Goal: Ask a question

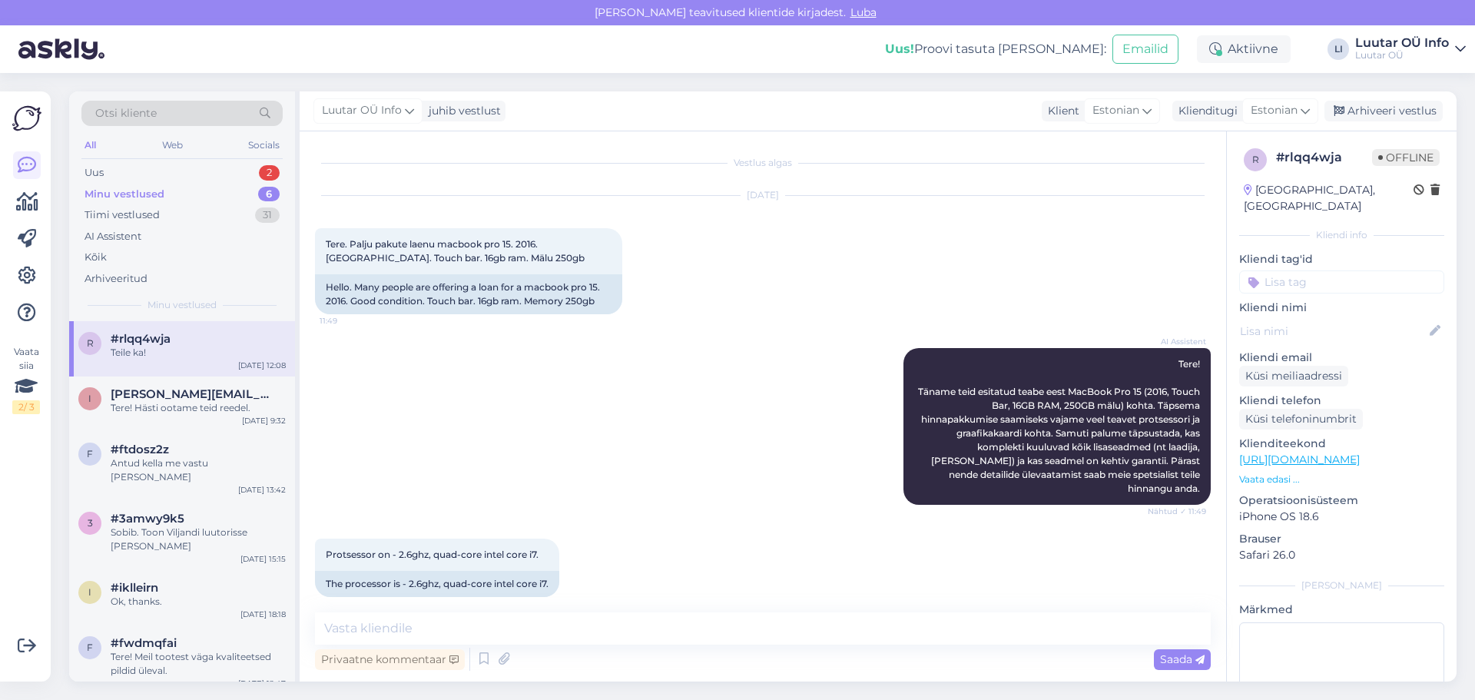
scroll to position [1286, 0]
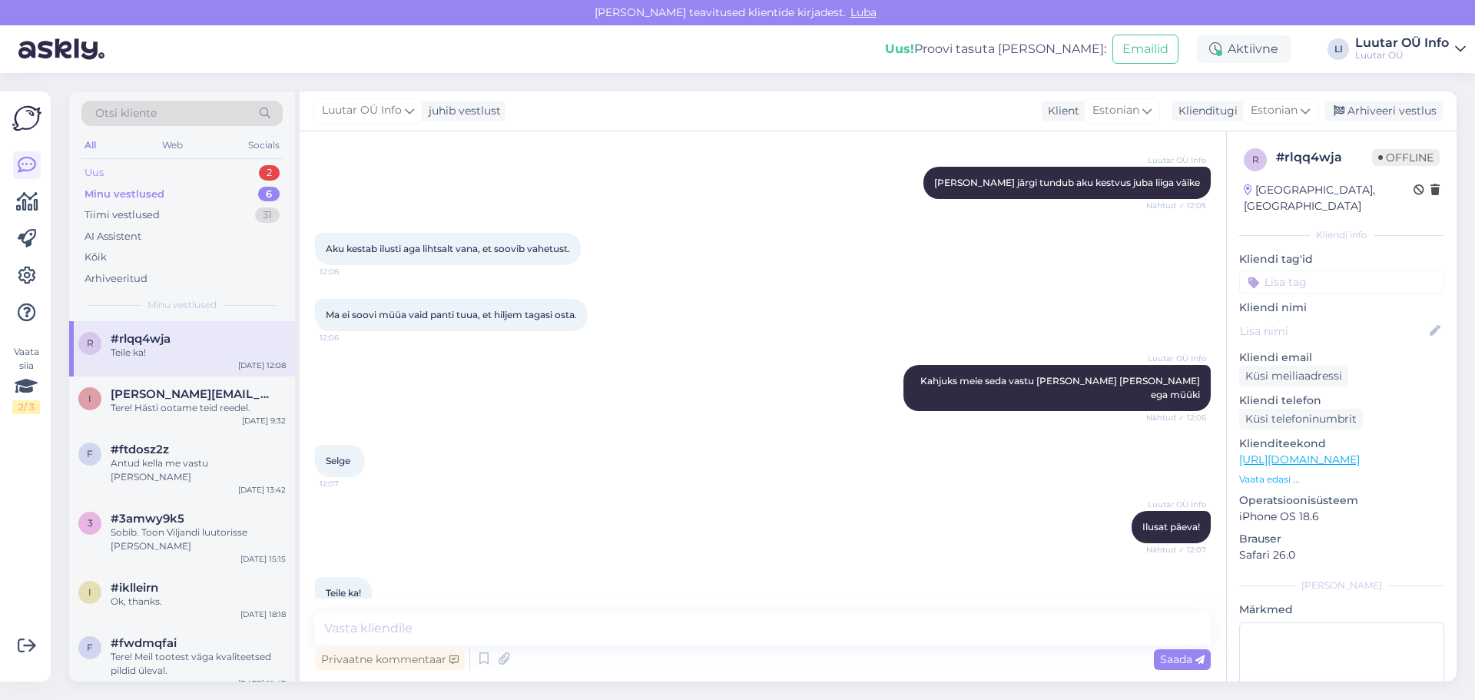
click at [273, 172] on div "2" at bounding box center [269, 172] width 21 height 15
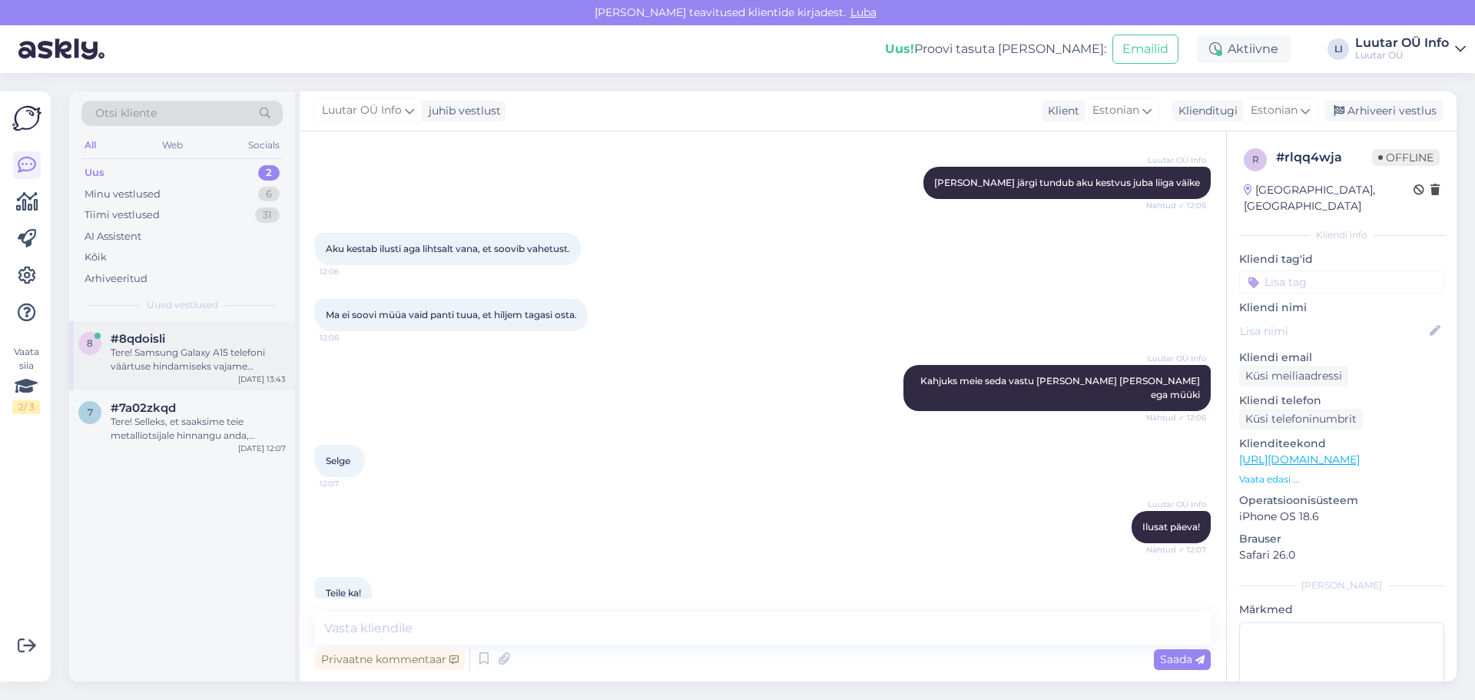
click at [208, 354] on div "Tere! Samsung Galaxy A15 telefoni väärtuse hindamiseks vajame lisateavet. Palun…" at bounding box center [198, 360] width 175 height 28
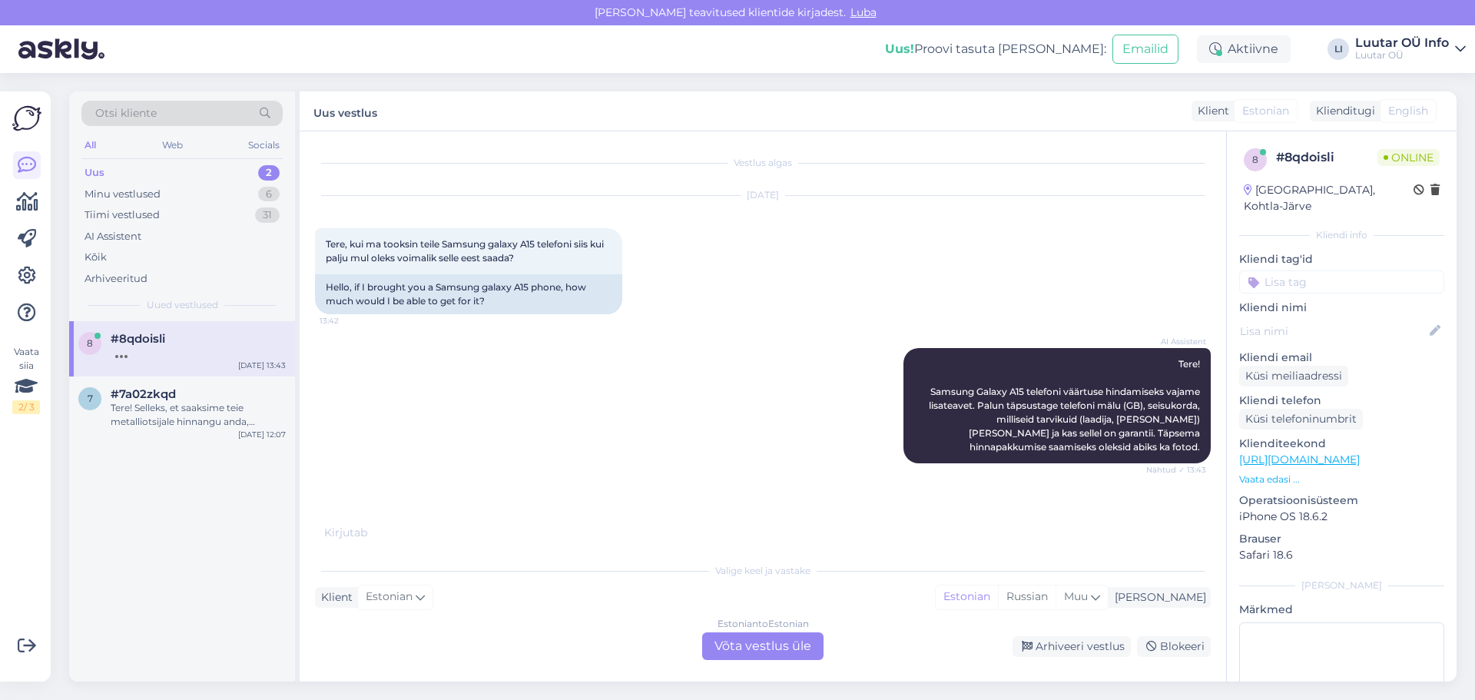
click at [265, 169] on div "2" at bounding box center [269, 172] width 22 height 15
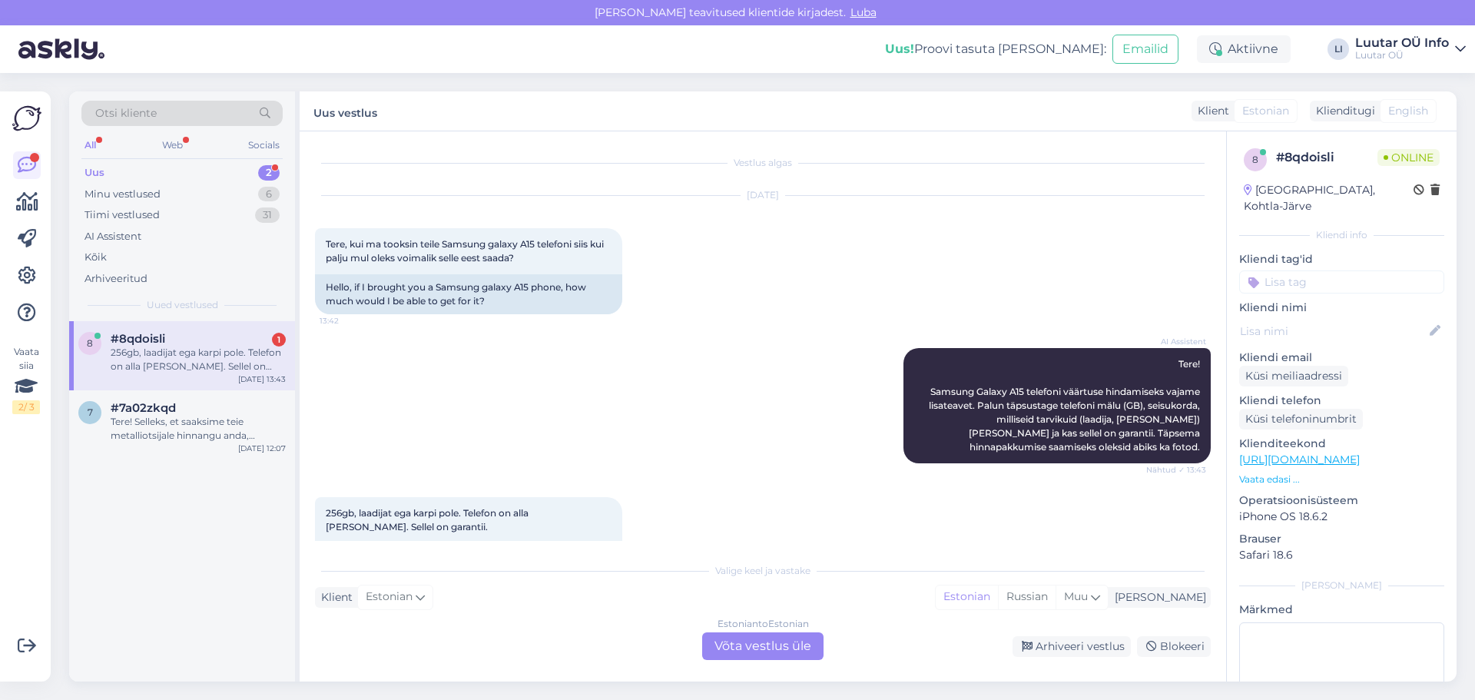
scroll to position [59, 0]
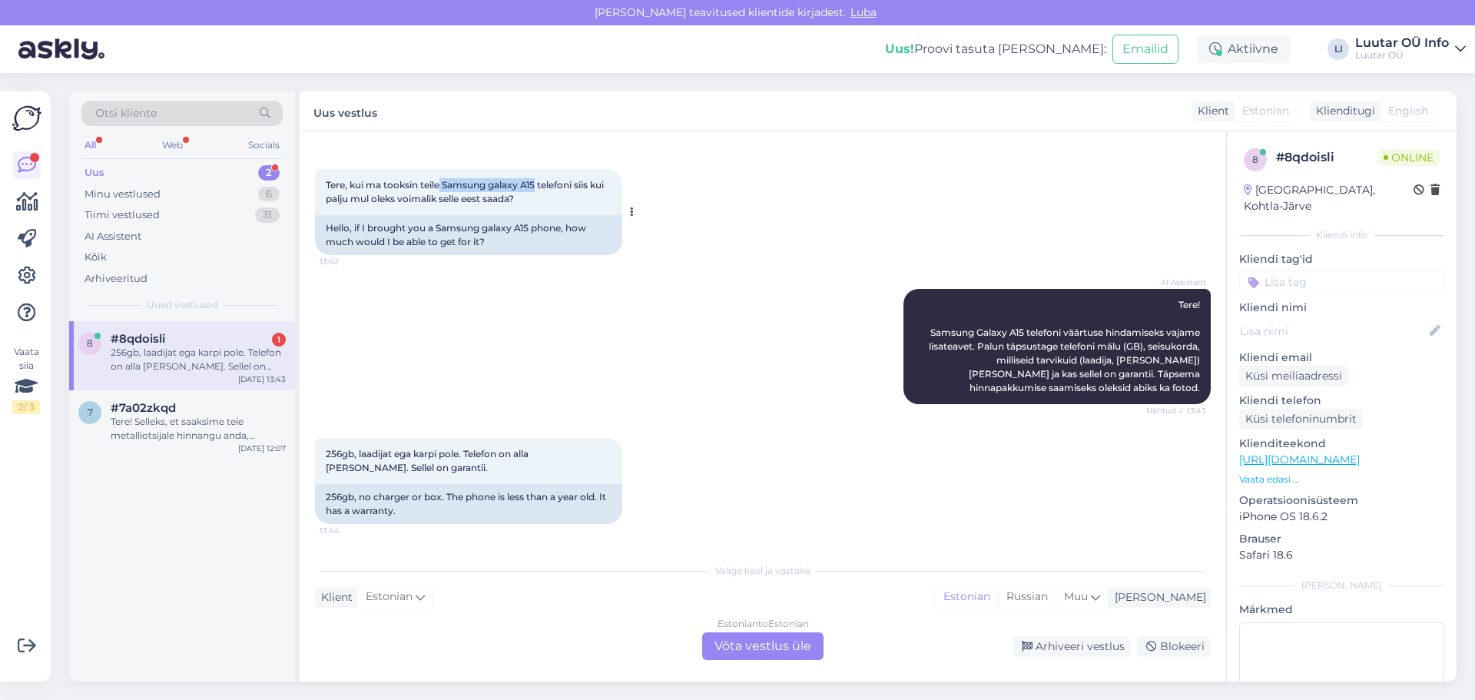
drag, startPoint x: 439, startPoint y: 182, endPoint x: 537, endPoint y: 180, distance: 97.6
click at [537, 180] on span "Tere, kui ma tooksin teile Samsung galaxy A15 telefoni siis kui palju mul oleks…" at bounding box center [466, 191] width 280 height 25
copy span "Samsung galaxy A15"
click at [755, 643] on div "Estonian to Estonian Võta vestlus üle" at bounding box center [762, 646] width 121 height 28
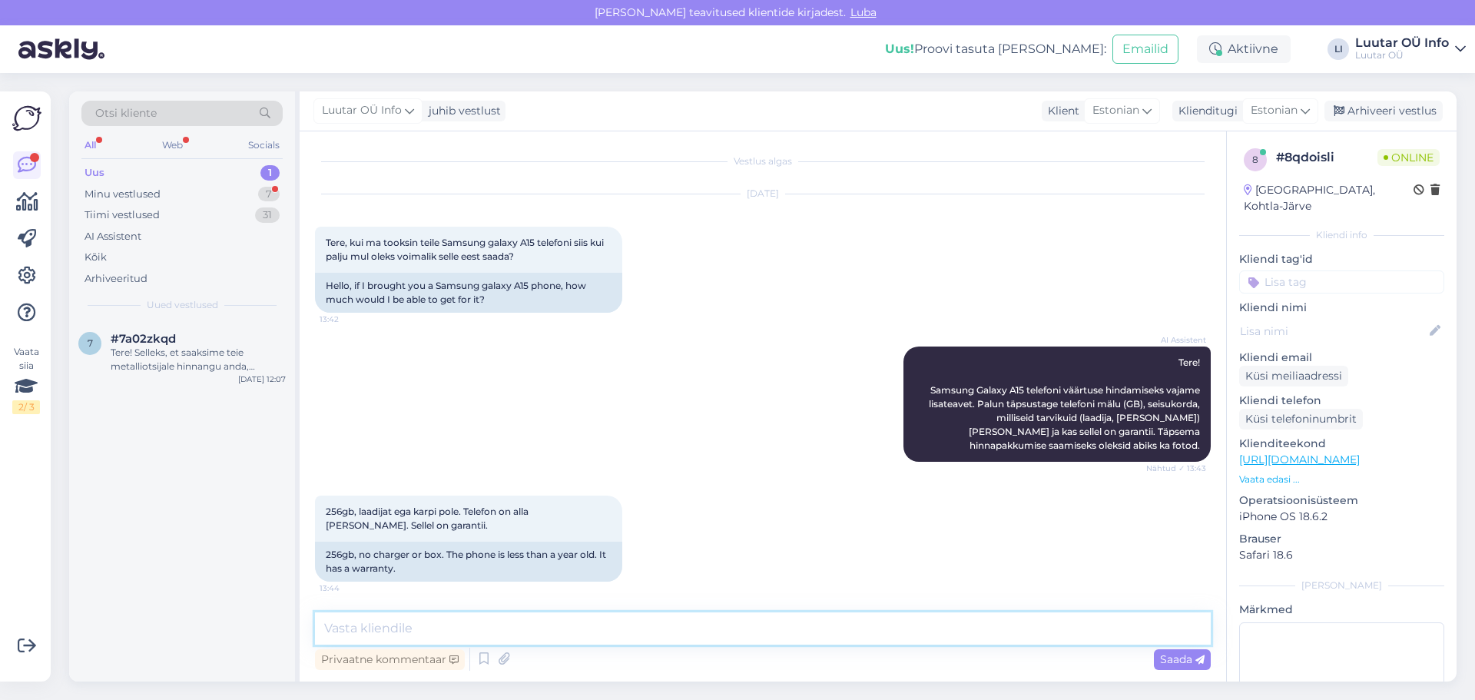
click at [404, 633] on textarea at bounding box center [763, 628] width 896 height 32
type textarea "uurin"
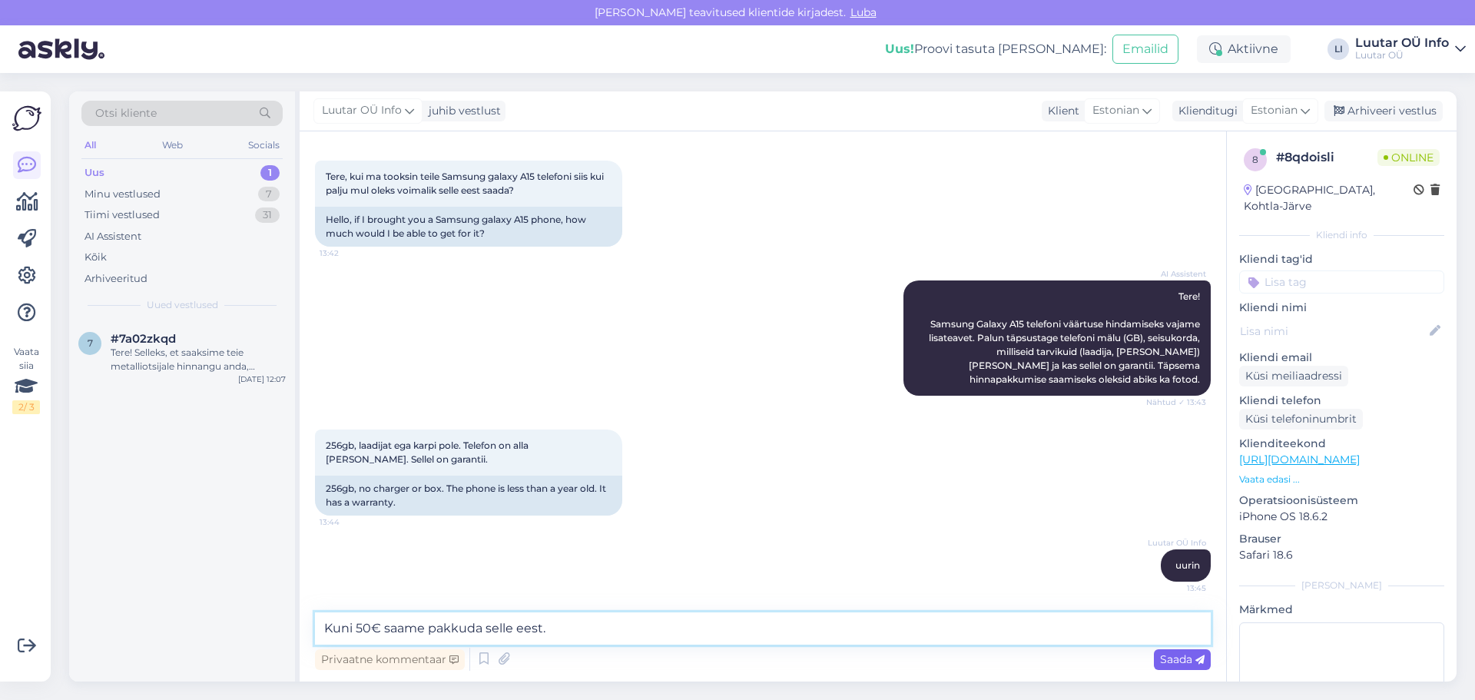
type textarea "Kuni 50€ saame pakkuda selle eest."
click at [1177, 659] on span "Saada" at bounding box center [1182, 659] width 45 height 14
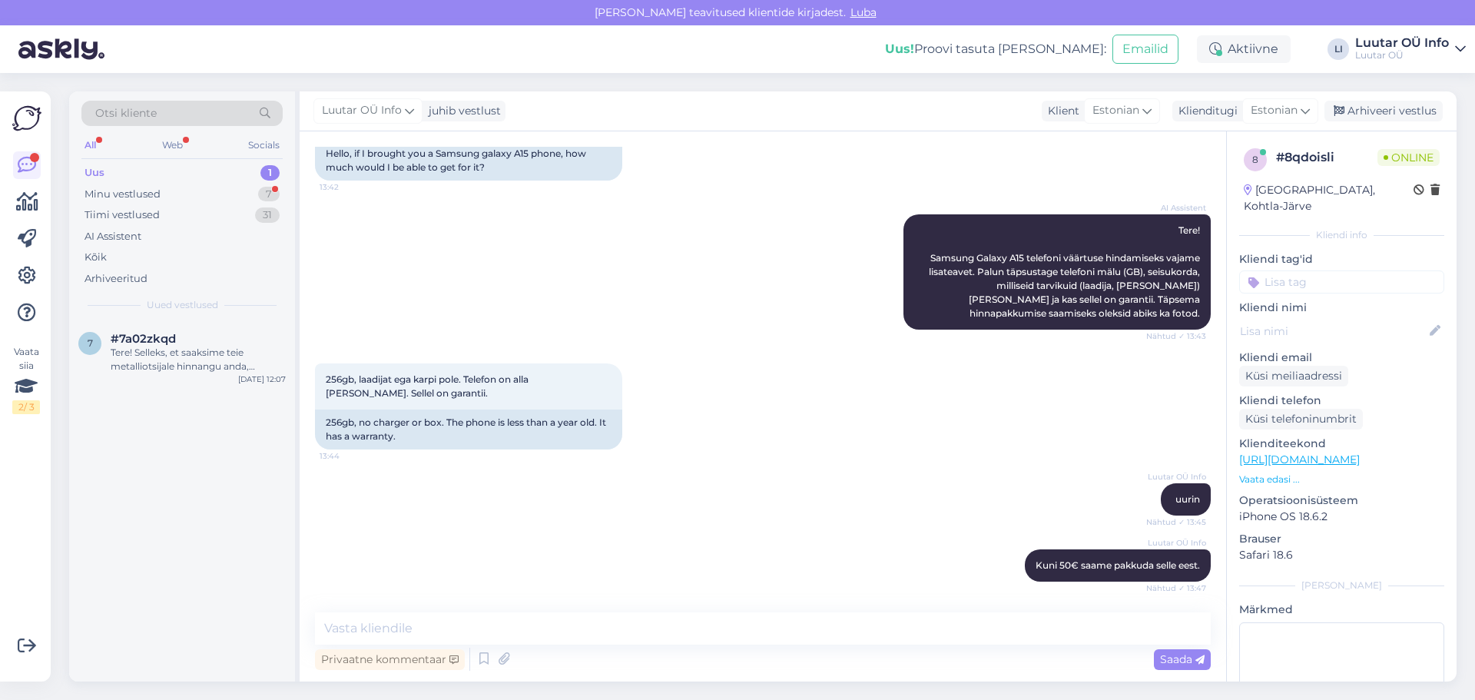
scroll to position [200, 0]
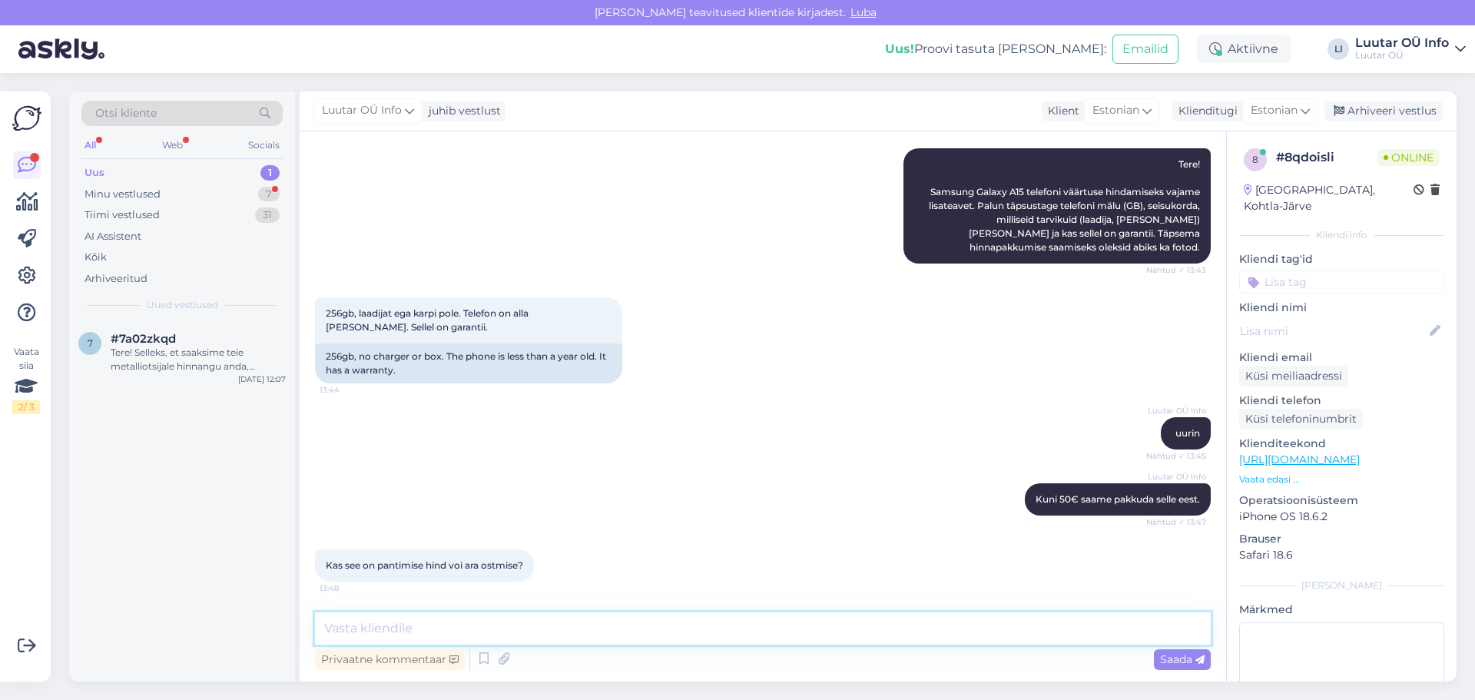
click at [376, 634] on textarea at bounding box center [763, 628] width 896 height 32
type textarea "Hind mõlemal toimingul ühesugune."
click at [1182, 659] on span "Saada" at bounding box center [1182, 659] width 45 height 14
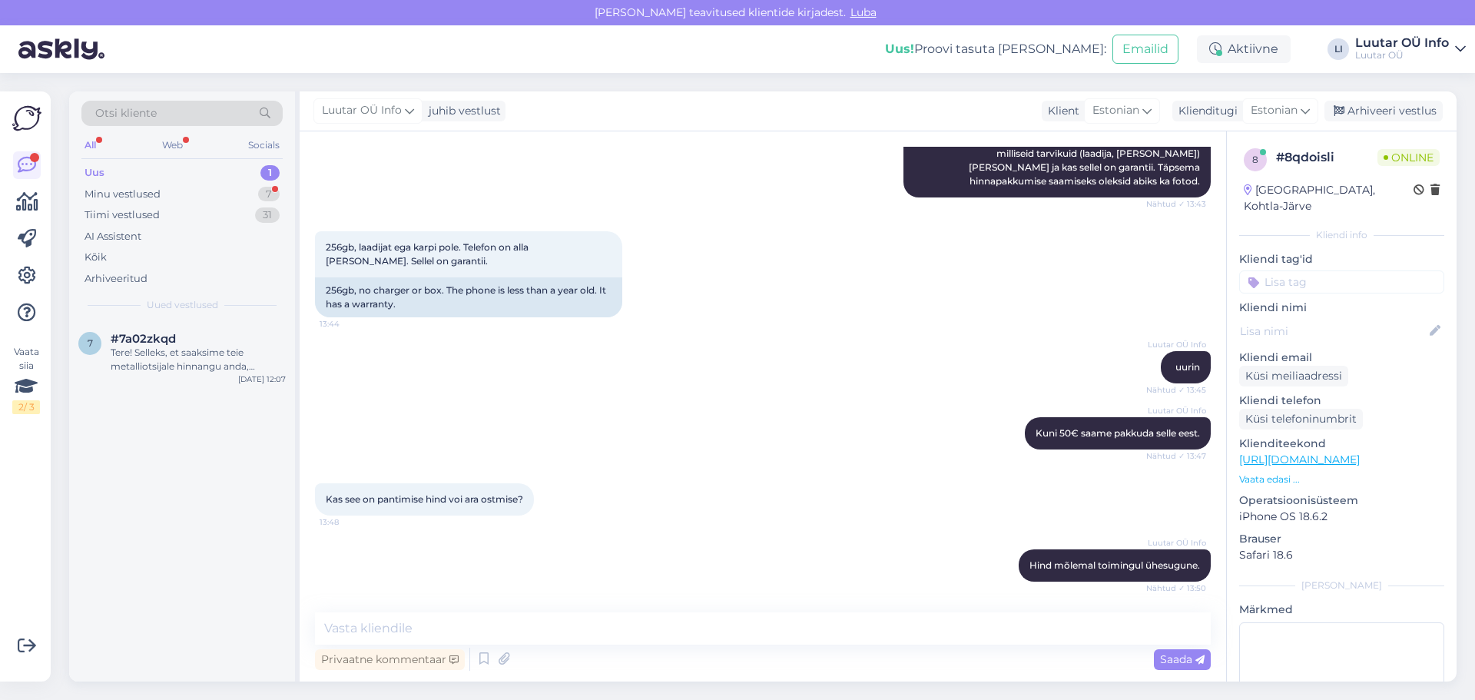
scroll to position [332, 0]
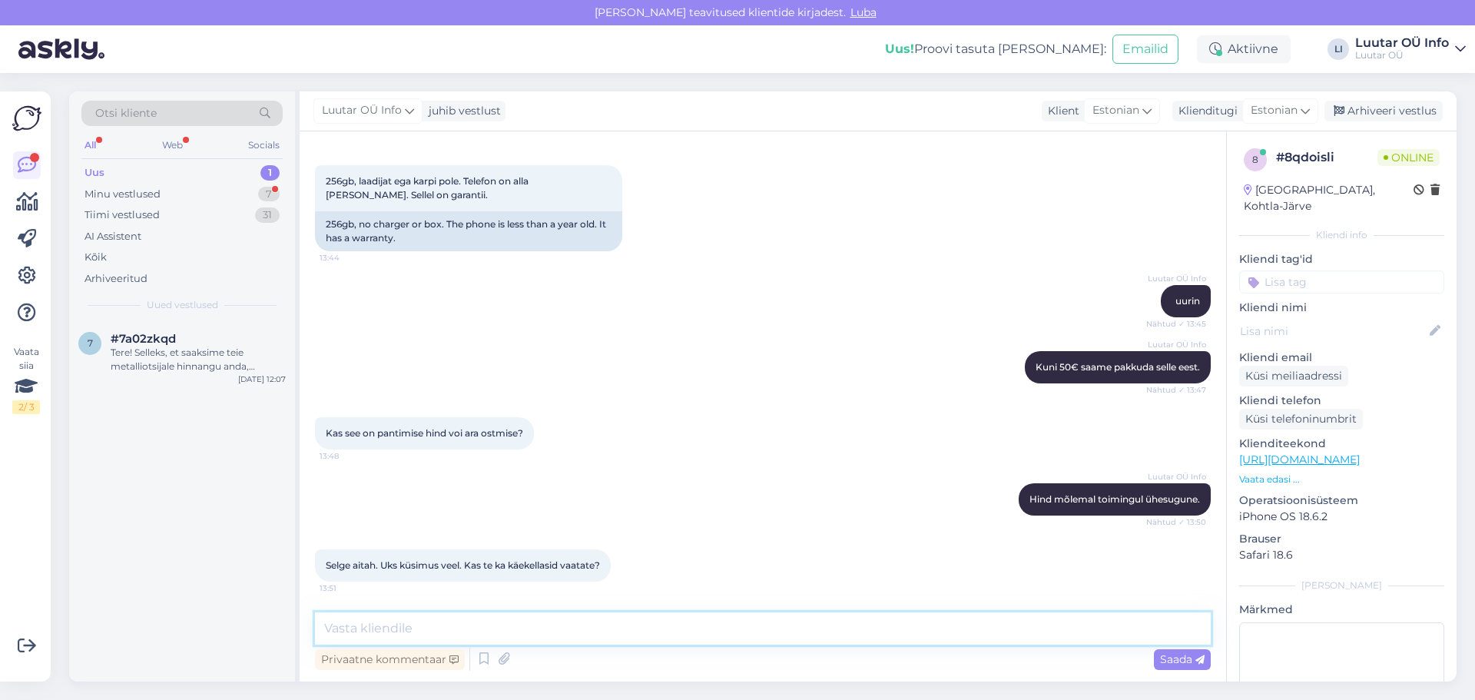
click at [376, 641] on textarea at bounding box center [763, 628] width 896 height 32
type textarea "o"
type textarea "Oleneb kellast sertifikaat või ostudokumendid peavad ka olema."
click at [1176, 657] on span "Saada" at bounding box center [1182, 659] width 45 height 14
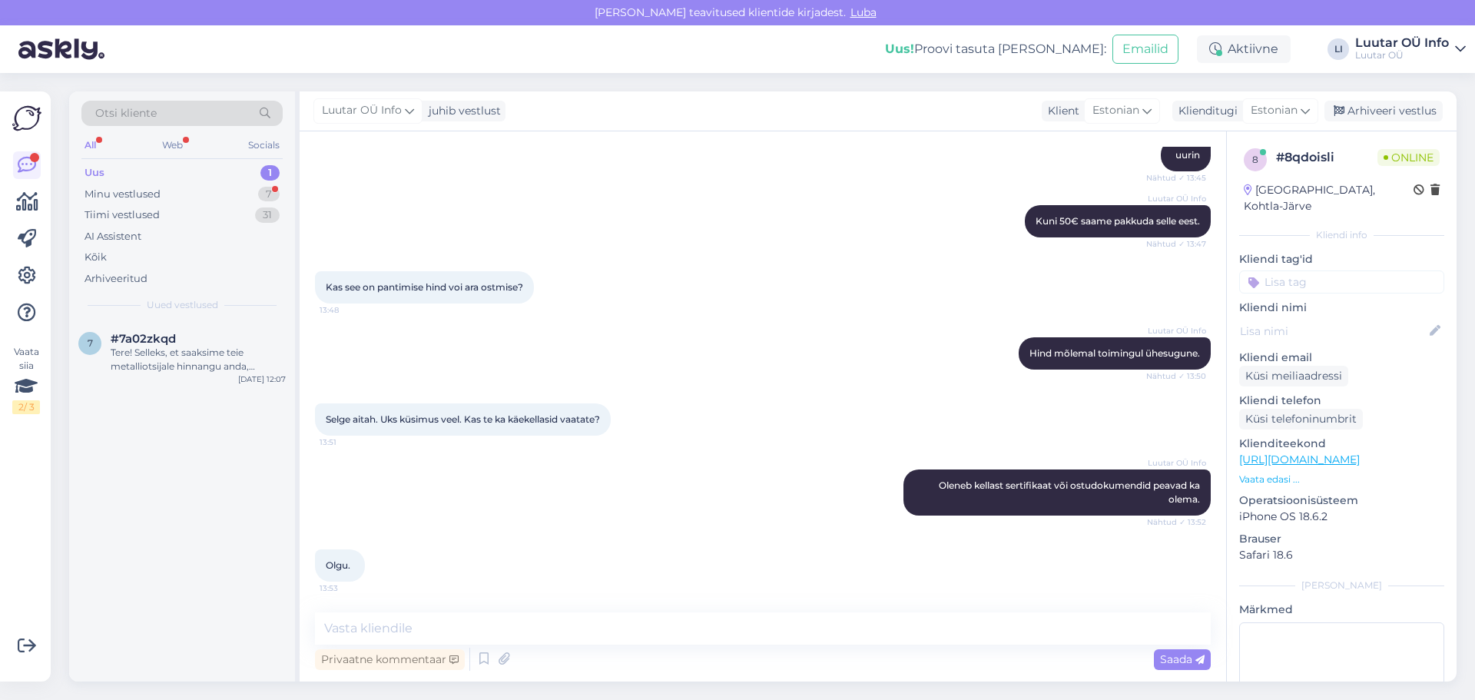
scroll to position [478, 0]
click at [267, 194] on div "7" at bounding box center [269, 194] width 22 height 15
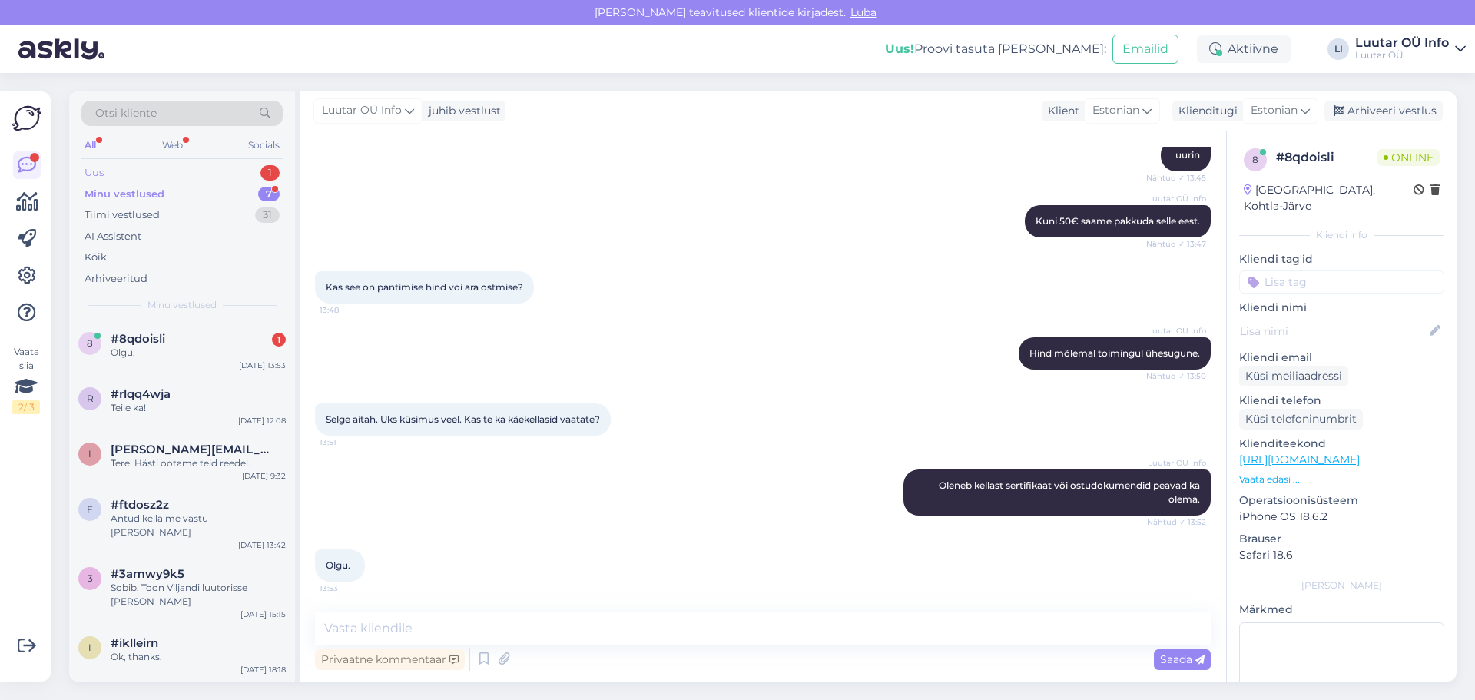
click at [272, 167] on div "1" at bounding box center [269, 172] width 19 height 15
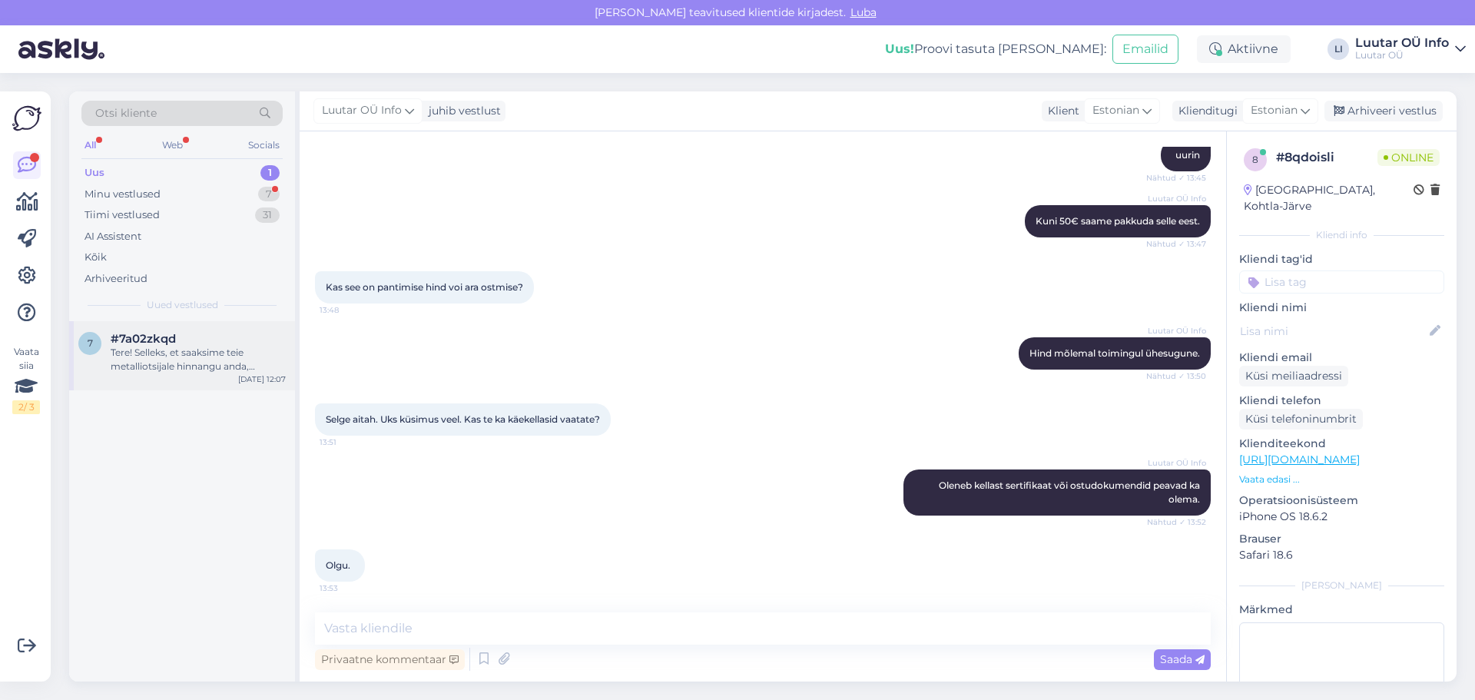
click at [187, 365] on div "Tere! Selleks, et saaksime teie metalliotsijale hinnangu anda, palume teil edas…" at bounding box center [198, 360] width 175 height 28
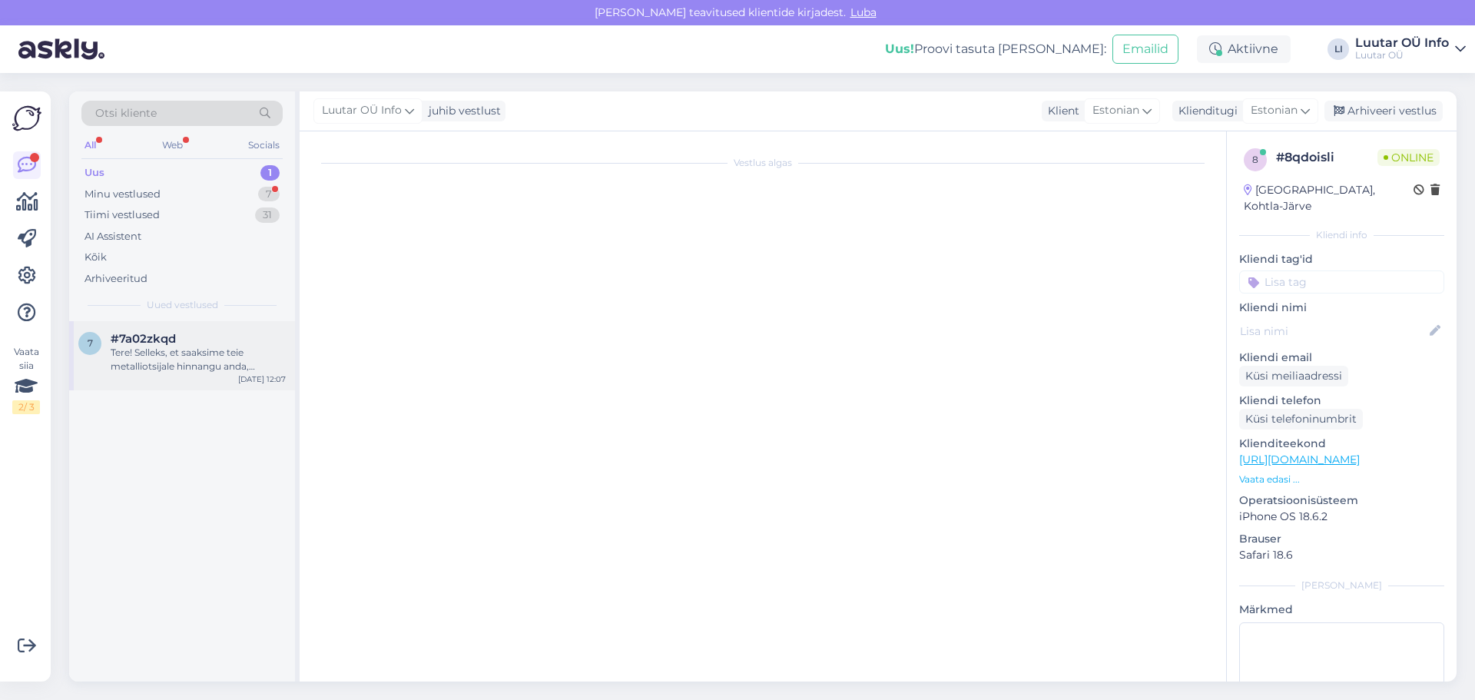
scroll to position [0, 0]
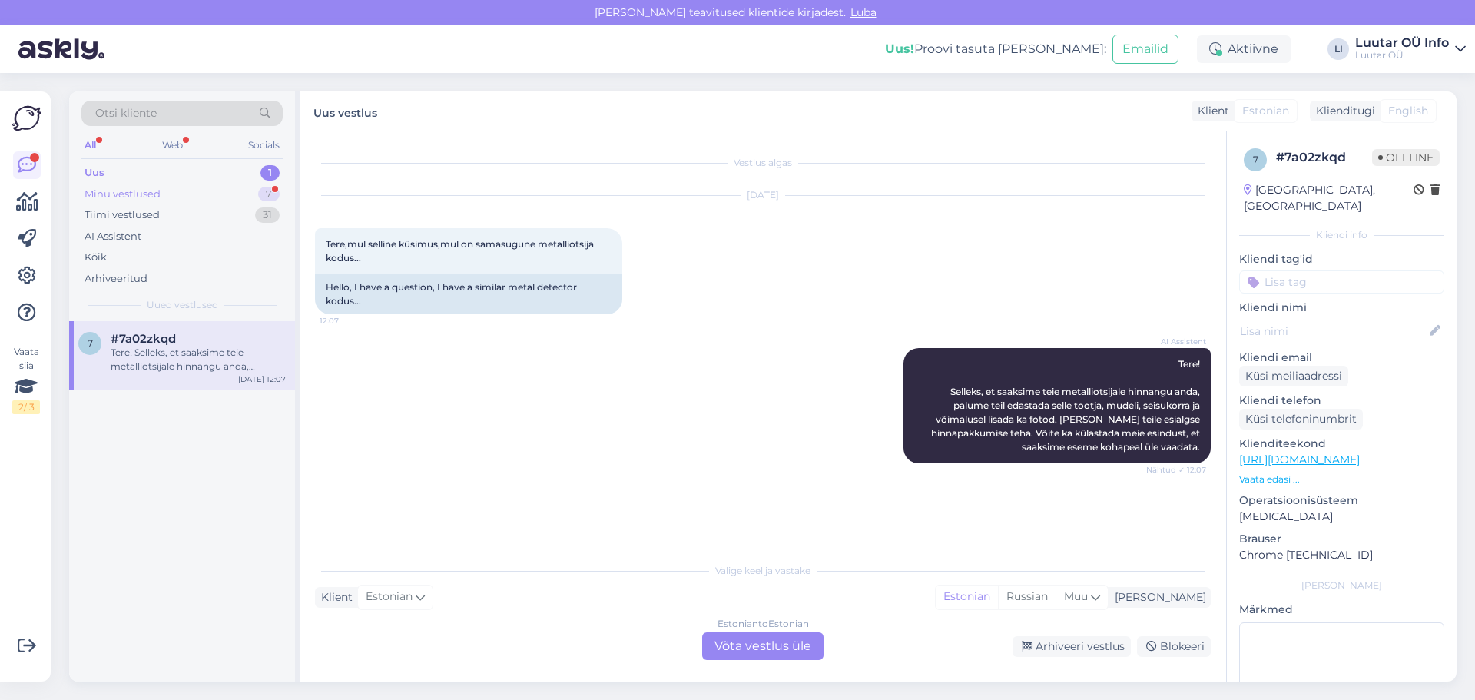
click at [269, 194] on div "7" at bounding box center [269, 194] width 22 height 15
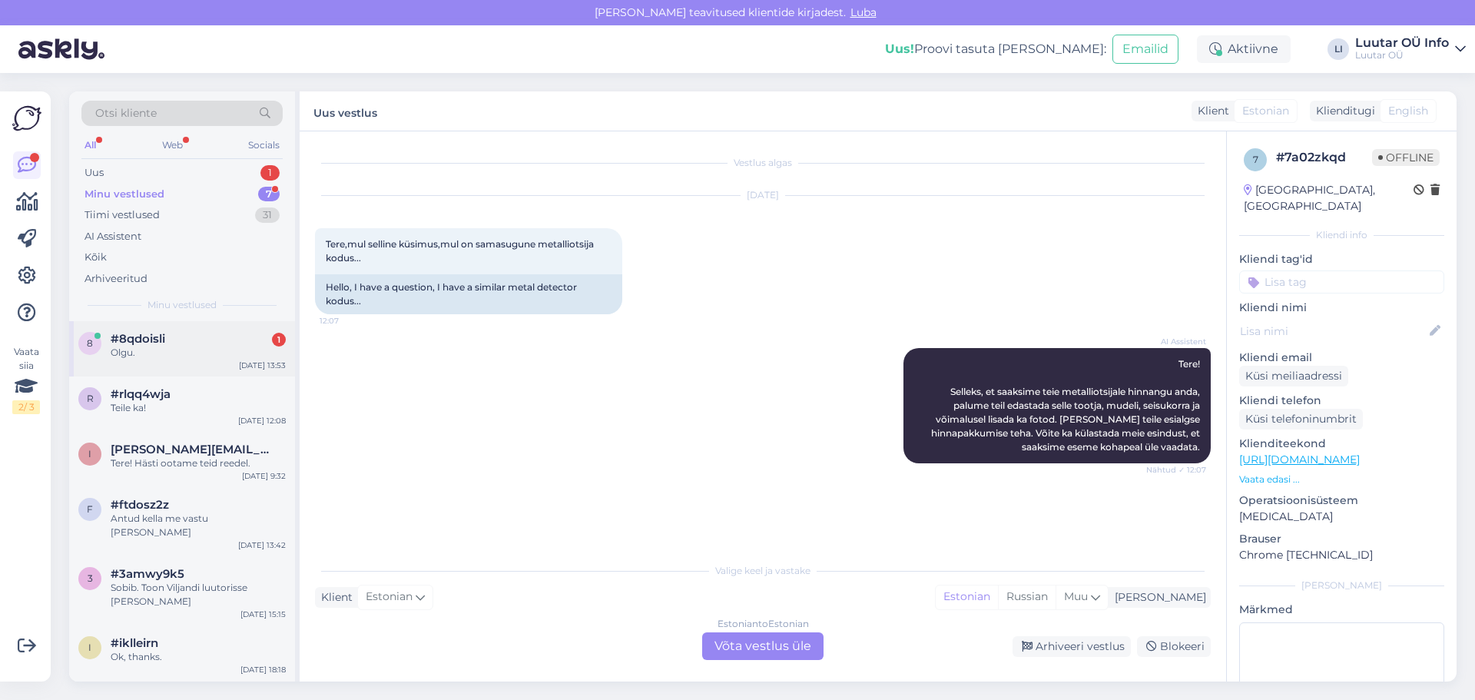
click at [143, 335] on span "#8qdoisli" at bounding box center [138, 339] width 55 height 14
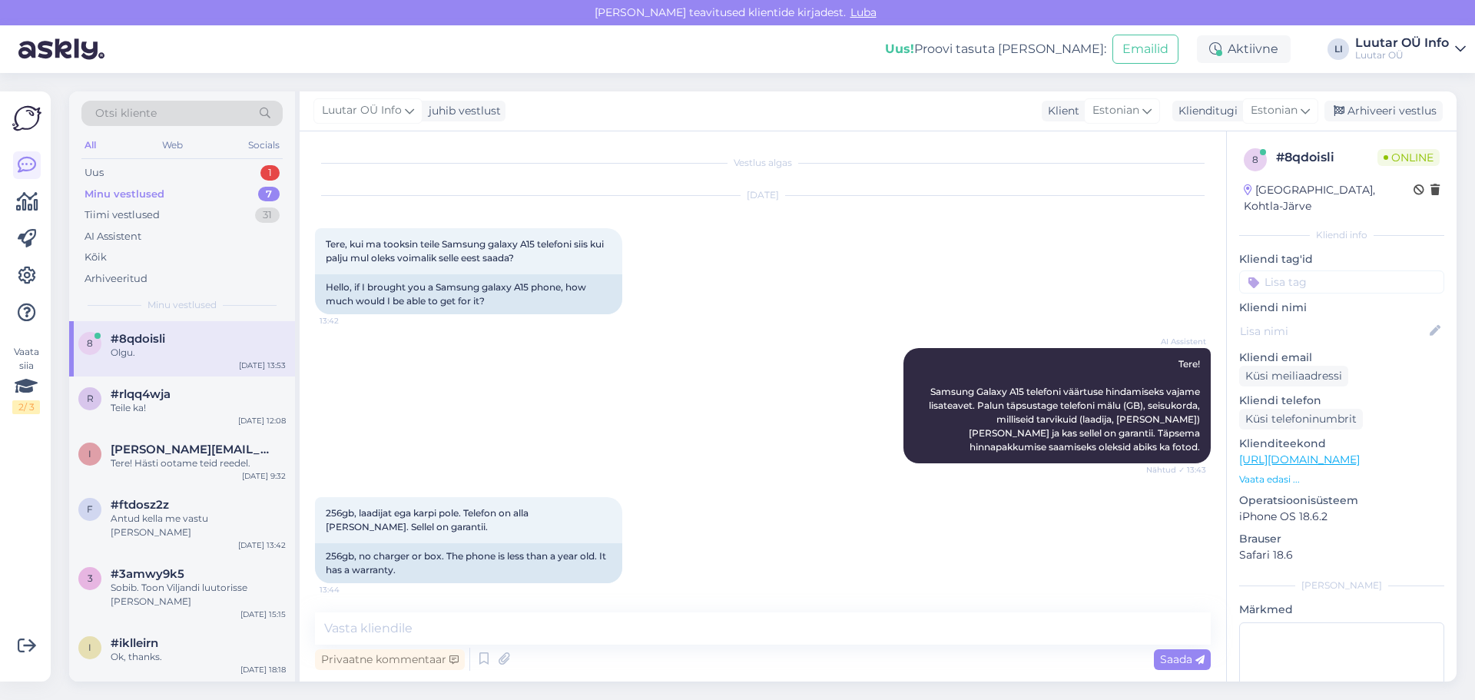
scroll to position [478, 0]
